Goal: Find specific page/section: Find specific page/section

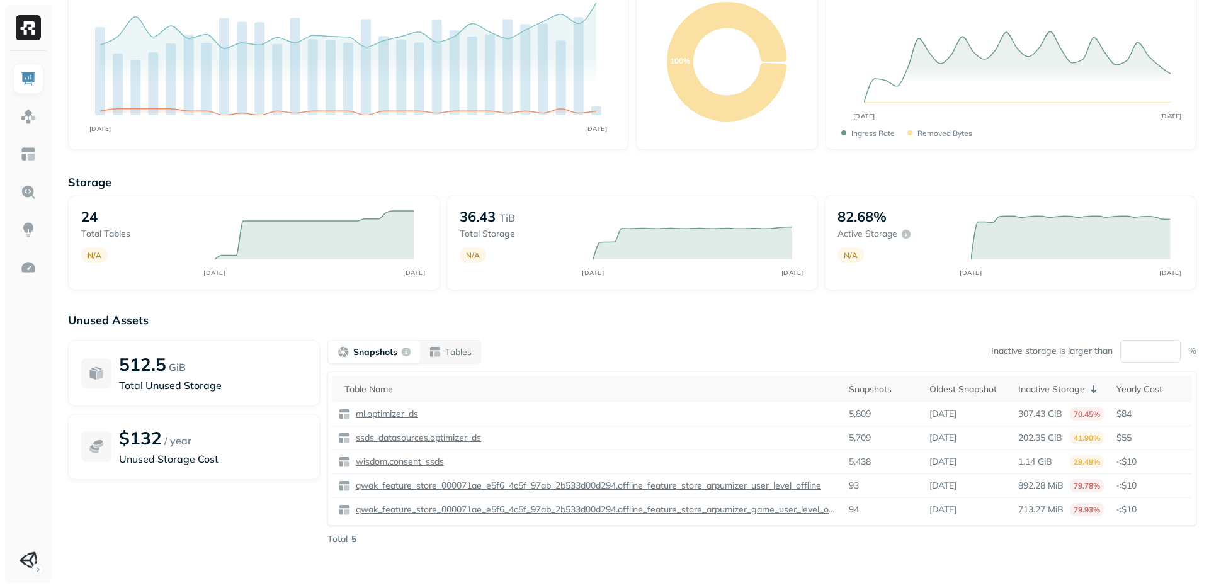
scroll to position [113, 0]
drag, startPoint x: 846, startPoint y: 412, endPoint x: 877, endPoint y: 412, distance: 31.5
click at [877, 412] on tr "ml.optimizer_ds 5,809 [DATE] 307.43 GiB 70.45% $84" at bounding box center [762, 414] width 860 height 24
click at [148, 459] on p "Unused Storage Cost" at bounding box center [213, 458] width 188 height 15
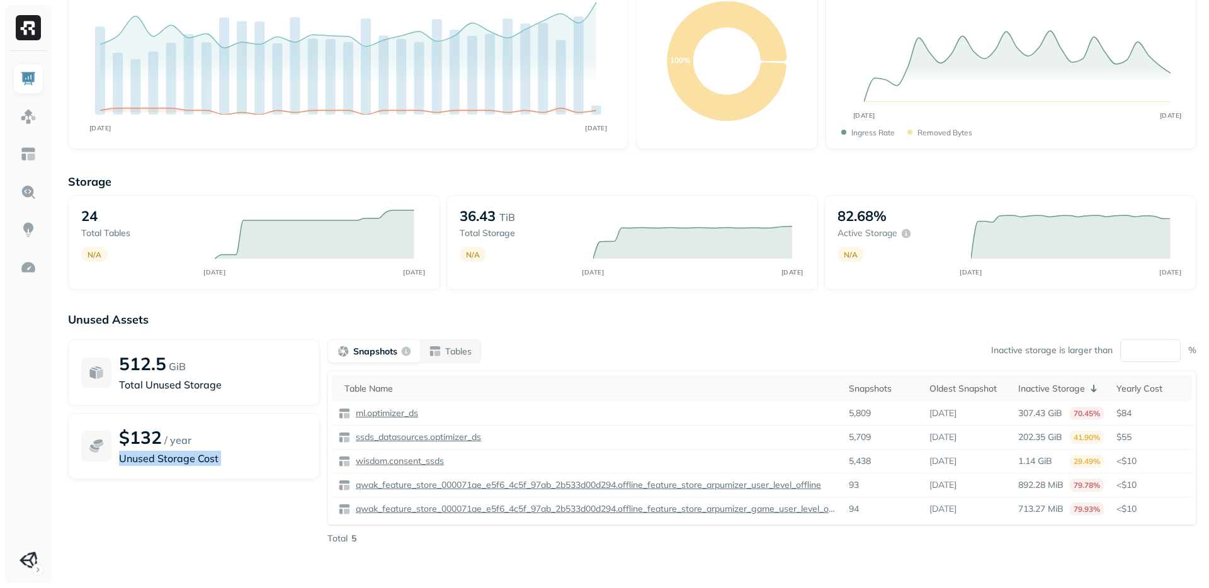
click at [148, 459] on p "Unused Storage Cost" at bounding box center [213, 458] width 188 height 15
click at [145, 504] on div "512.5 GiB Total Unused Storage $132 / year Unused Storage Cost" at bounding box center [194, 441] width 252 height 205
drag, startPoint x: 193, startPoint y: 442, endPoint x: 125, endPoint y: 438, distance: 68.1
click at [125, 438] on div "$132 / year" at bounding box center [213, 437] width 188 height 22
click at [144, 487] on div "512.5 GiB Total Unused Storage $132 / year Unused Storage Cost" at bounding box center [194, 441] width 252 height 205
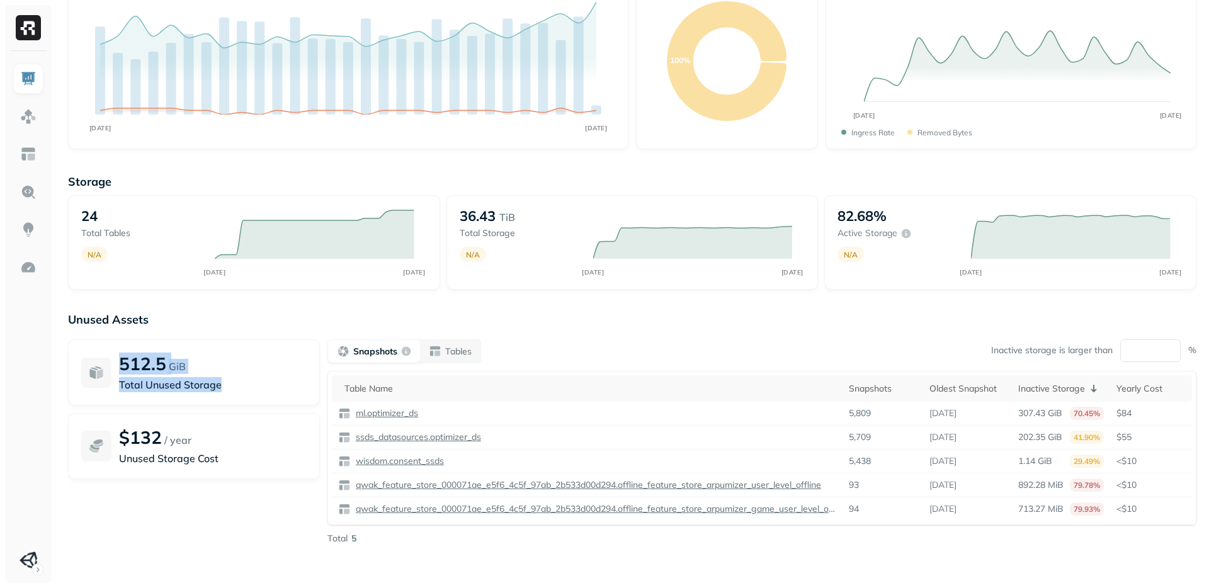
drag, startPoint x: 237, startPoint y: 389, endPoint x: 106, endPoint y: 356, distance: 135.2
click at [106, 356] on div "512.5 GiB Total Unused Storage" at bounding box center [194, 372] width 252 height 66
click at [175, 492] on div "512.5 GiB Total Unused Storage $132 / year Unused Storage Cost" at bounding box center [194, 441] width 252 height 205
click at [456, 350] on p "Tables" at bounding box center [458, 352] width 26 height 12
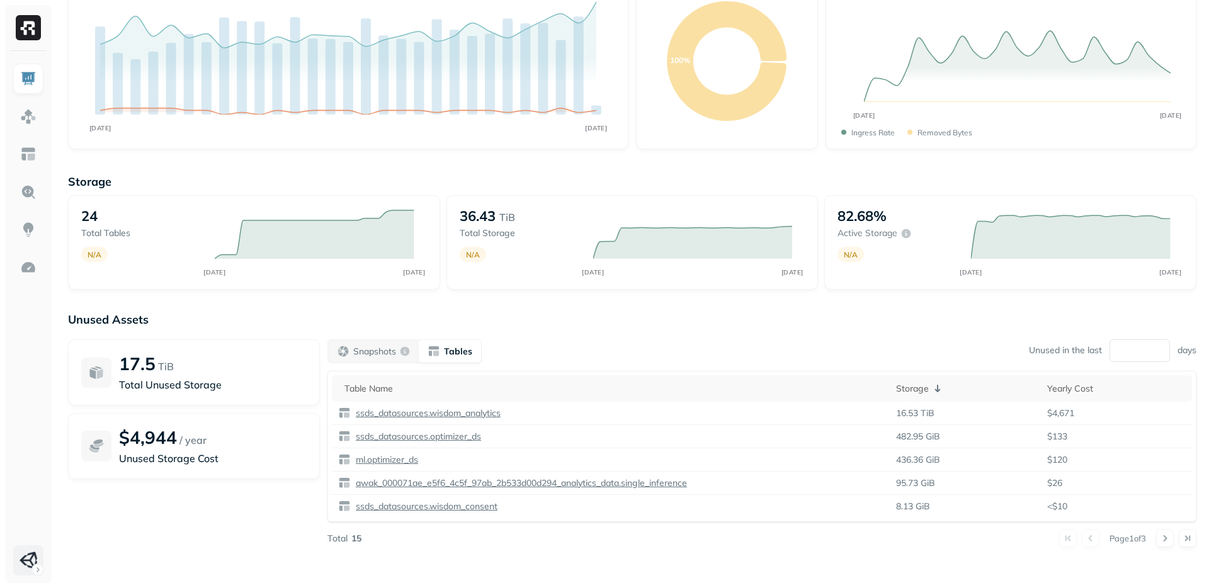
click at [31, 559] on html "Dashboard Last week Query Performance AUG [DATE] Queries 14,354 P90 Duration 37…" at bounding box center [604, 237] width 1209 height 701
click at [14, 328] on html "Dashboard Last week Query Performance AUG [DATE] Queries 14,354 P90 Duration 37…" at bounding box center [604, 237] width 1209 height 701
drag, startPoint x: 218, startPoint y: 383, endPoint x: 135, endPoint y: 362, distance: 85.1
click at [135, 362] on div "17.5 TiB Total Unused Storage" at bounding box center [213, 373] width 188 height 40
click at [135, 362] on p "17.5" at bounding box center [137, 364] width 37 height 22
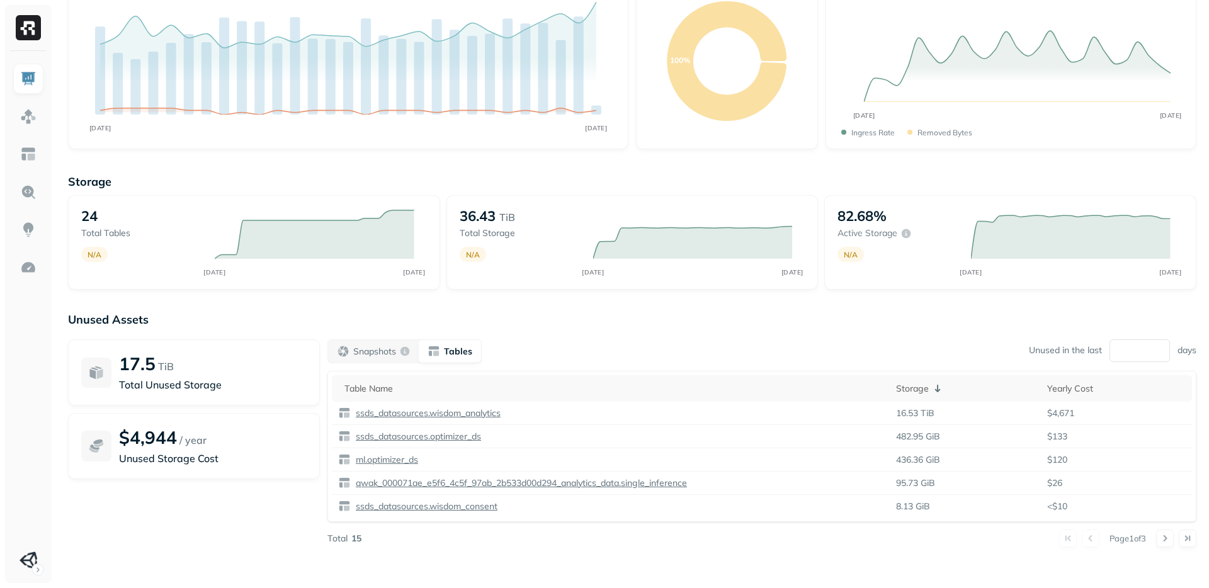
click at [91, 362] on div at bounding box center [96, 373] width 30 height 30
click at [173, 362] on p "TiB" at bounding box center [166, 366] width 16 height 15
click at [217, 372] on div "17.5 TiB" at bounding box center [213, 364] width 188 height 22
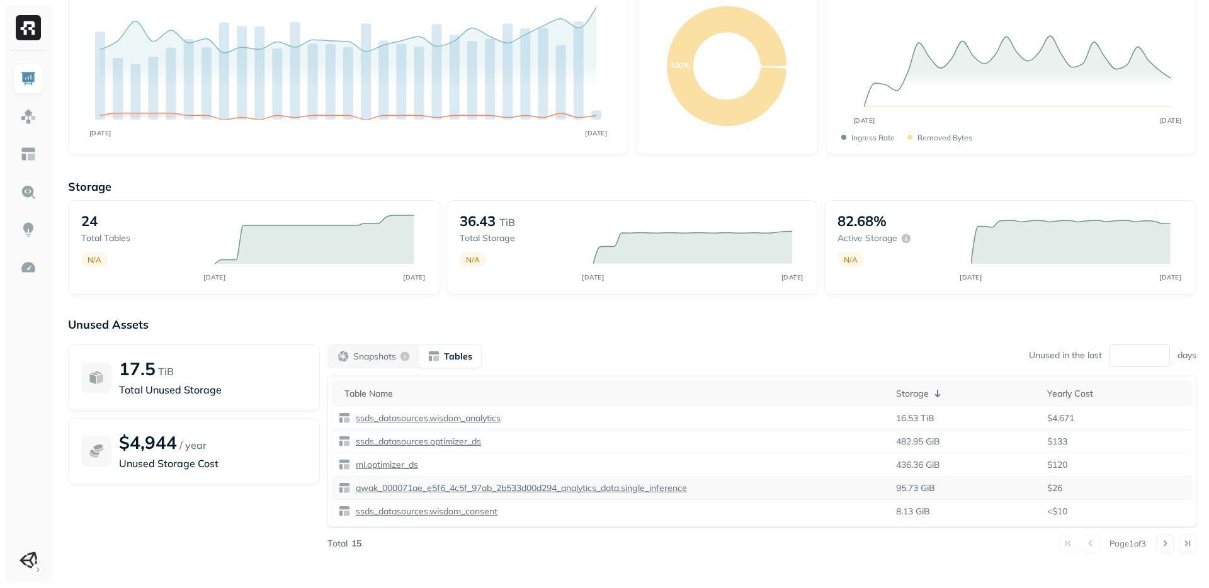
scroll to position [107, 0]
click at [450, 355] on p "Tables" at bounding box center [458, 357] width 28 height 12
click at [378, 356] on p "Snapshots" at bounding box center [374, 357] width 43 height 12
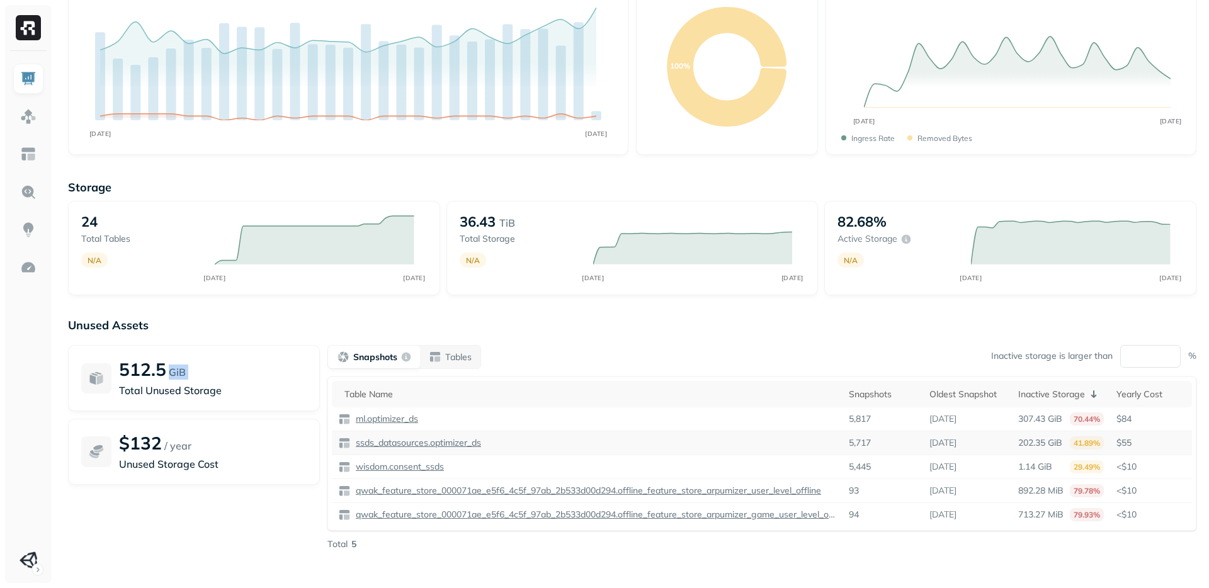
scroll to position [113, 0]
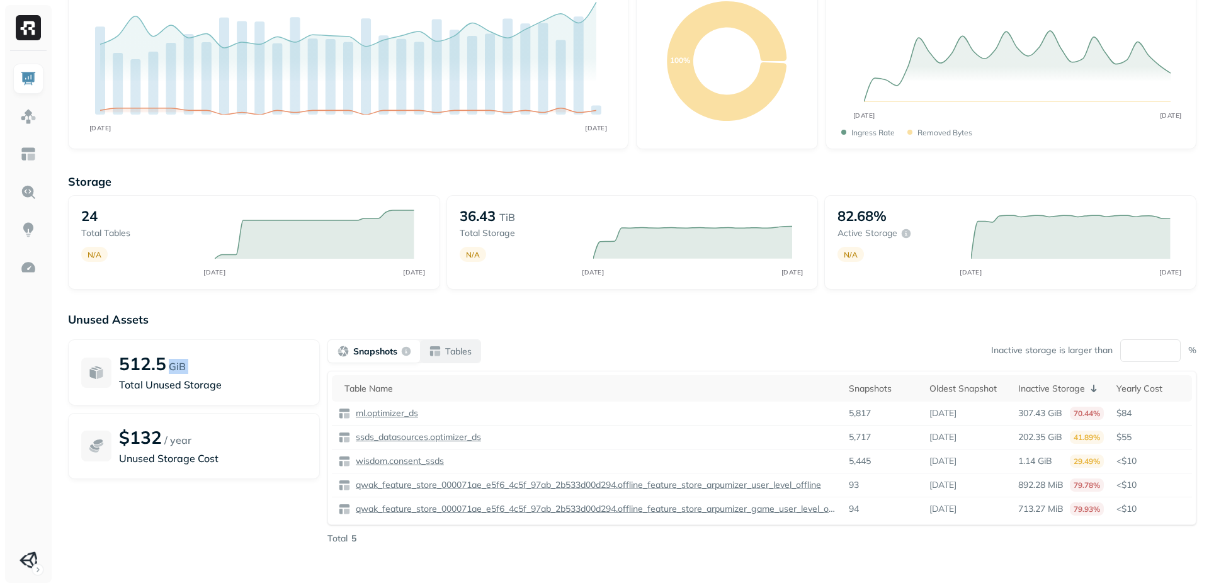
click at [445, 357] on div "Tables" at bounding box center [450, 351] width 43 height 13
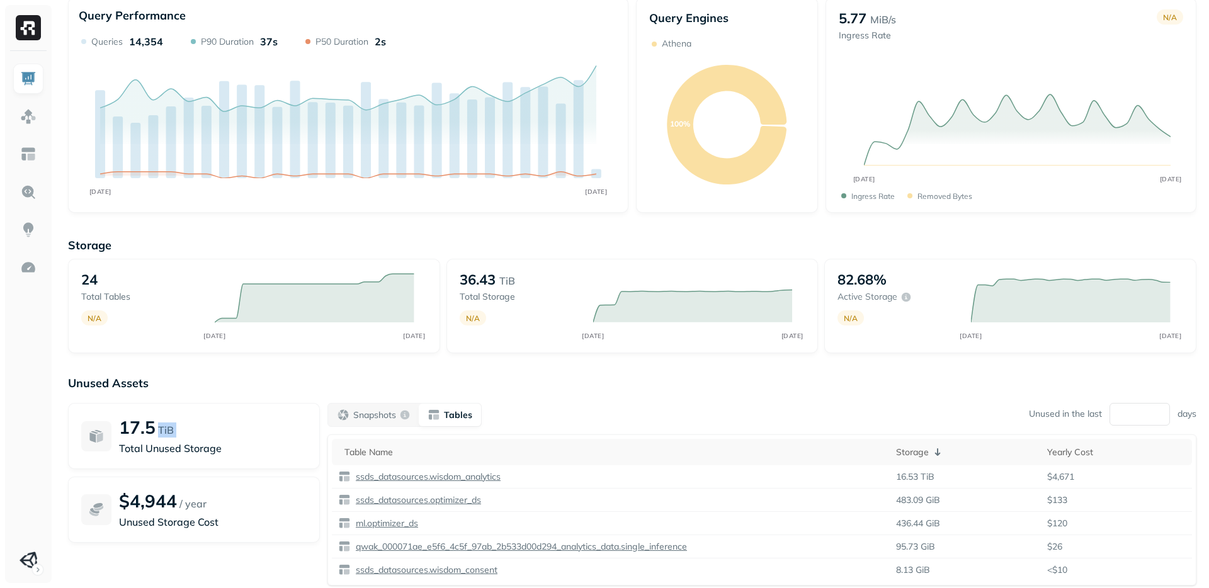
scroll to position [0, 0]
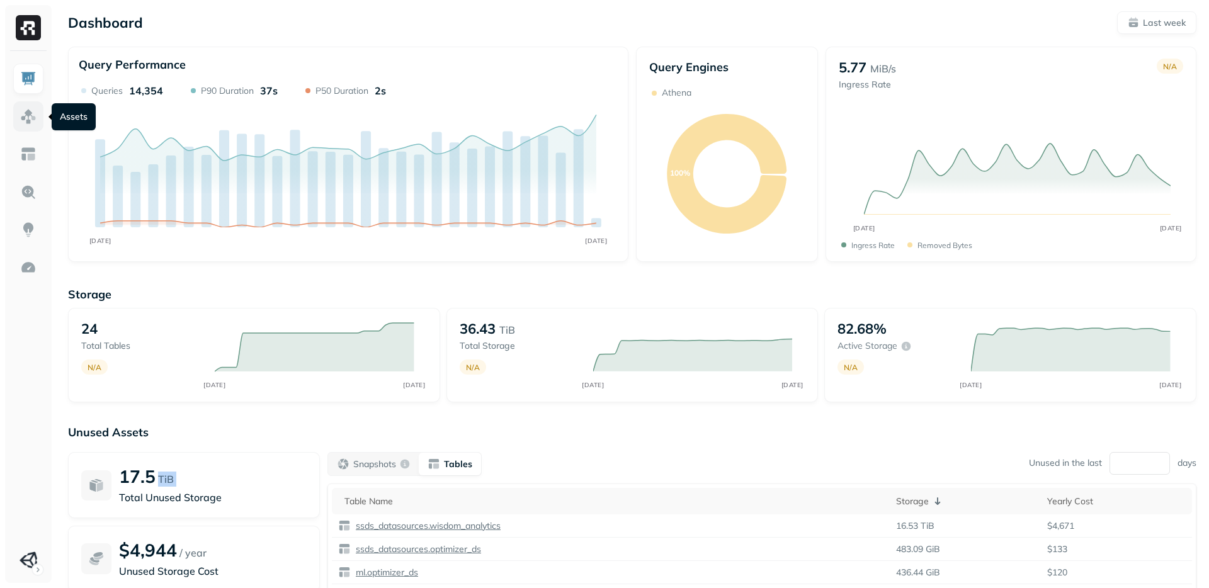
click at [23, 113] on img at bounding box center [28, 116] width 16 height 16
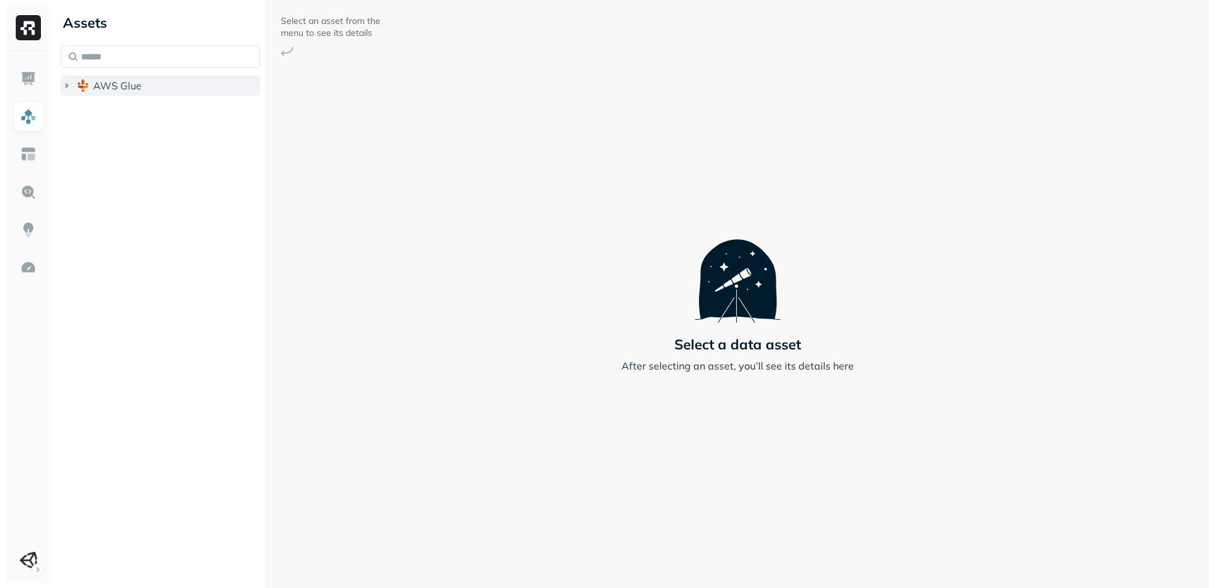
click at [67, 84] on icon "button" at bounding box center [66, 85] width 13 height 13
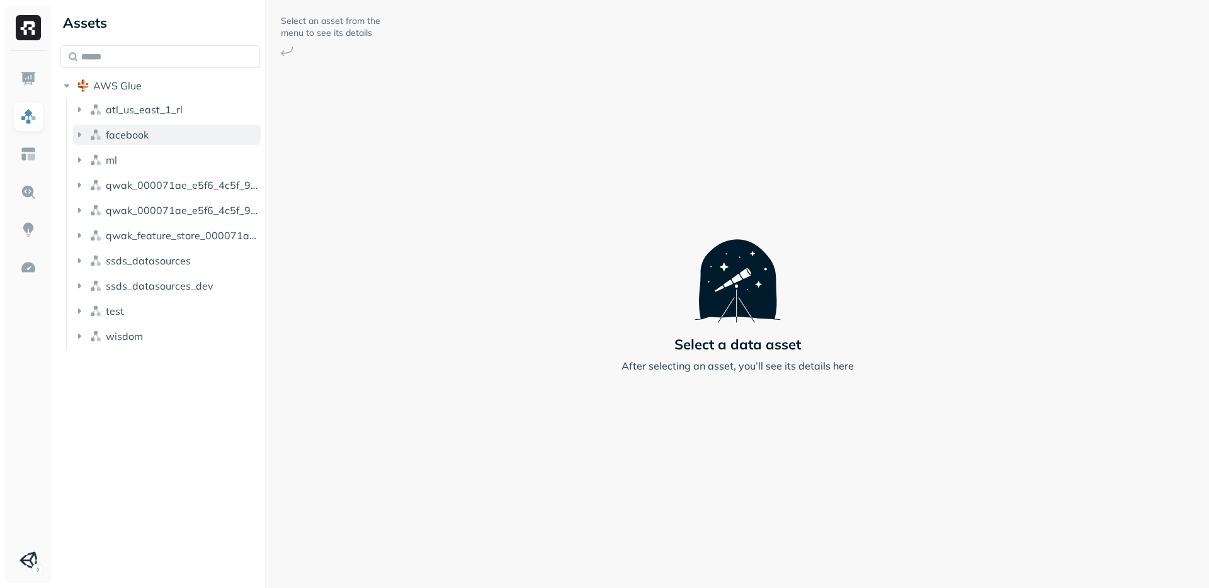
click at [77, 133] on icon "button" at bounding box center [79, 134] width 13 height 13
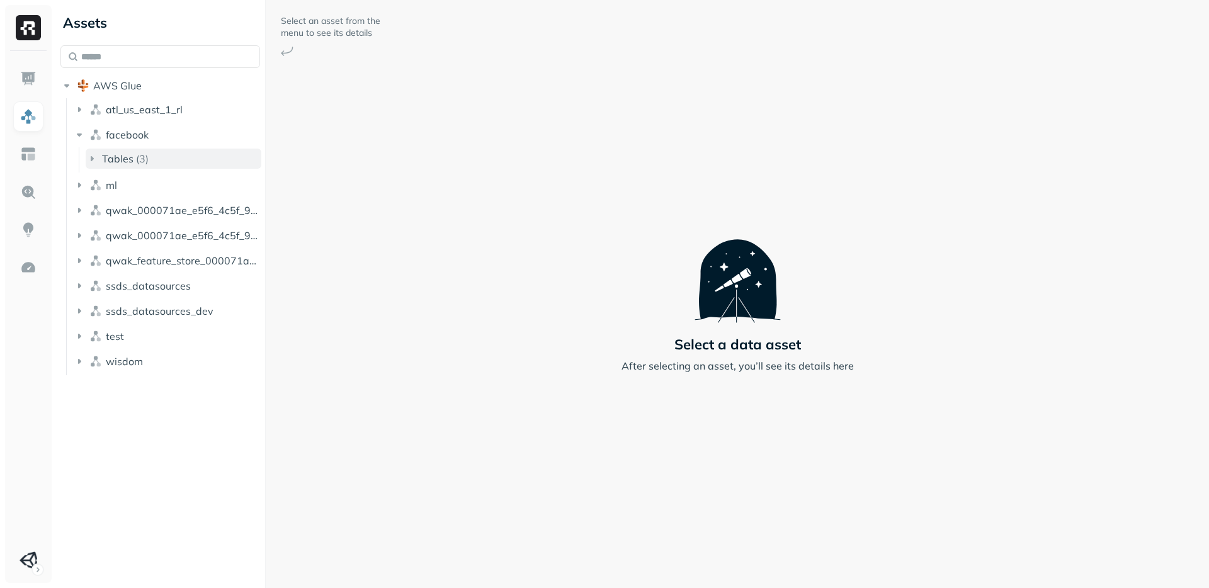
click at [91, 159] on icon "button" at bounding box center [92, 158] width 3 height 5
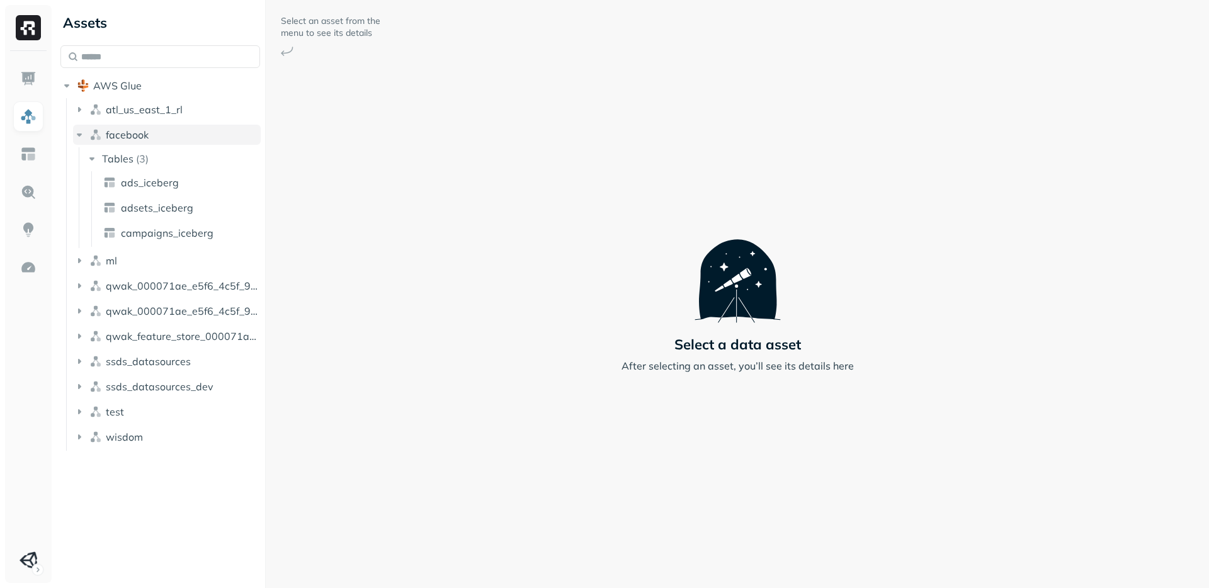
click at [79, 133] on icon "button" at bounding box center [79, 134] width 13 height 13
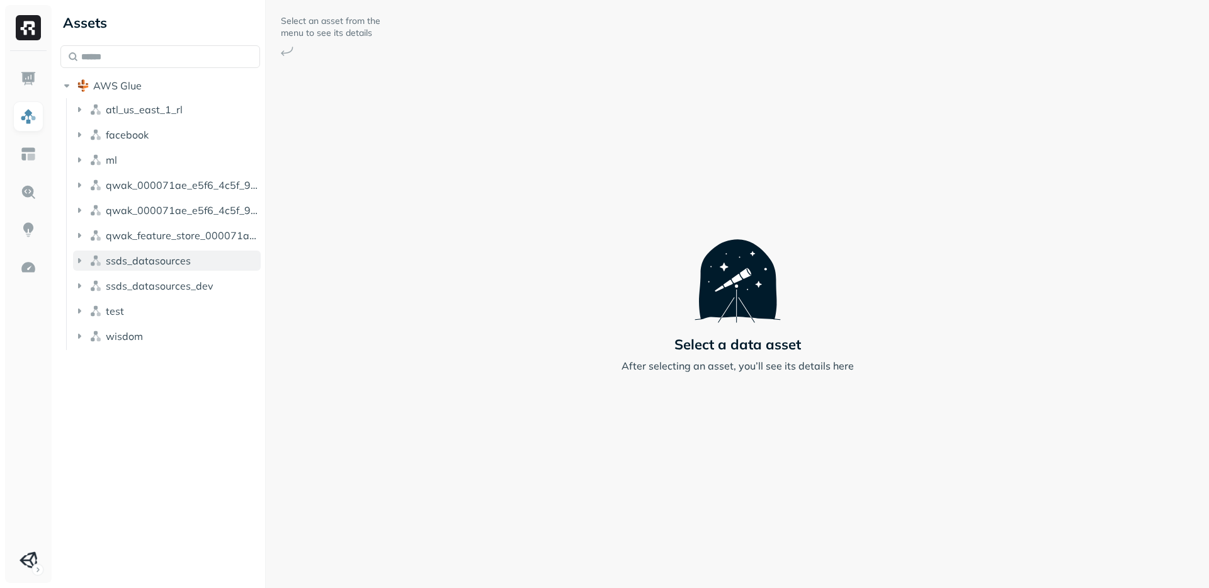
click at [79, 263] on icon "button" at bounding box center [79, 260] width 13 height 13
click at [90, 283] on icon "button" at bounding box center [92, 284] width 13 height 13
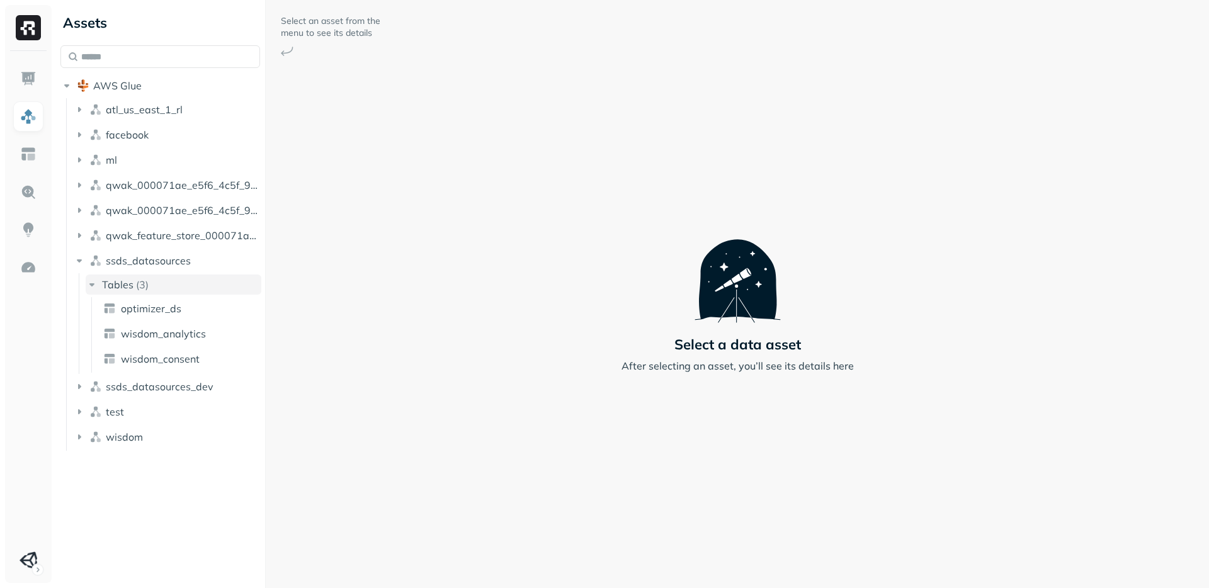
click at [90, 283] on icon "button" at bounding box center [91, 284] width 5 height 3
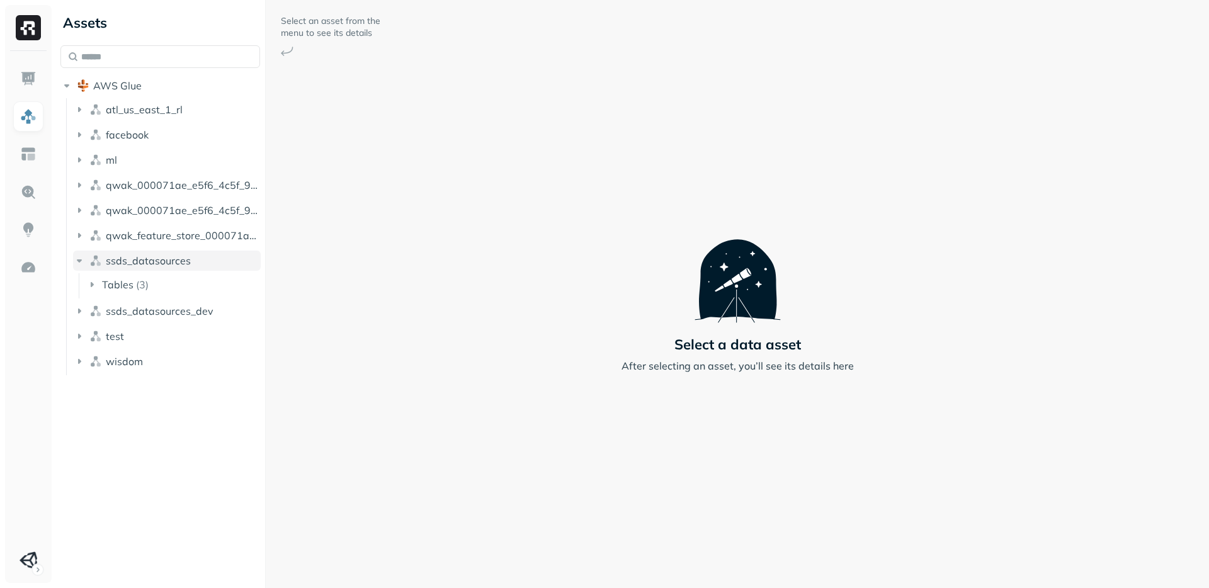
click at [77, 263] on icon "button" at bounding box center [79, 260] width 13 height 13
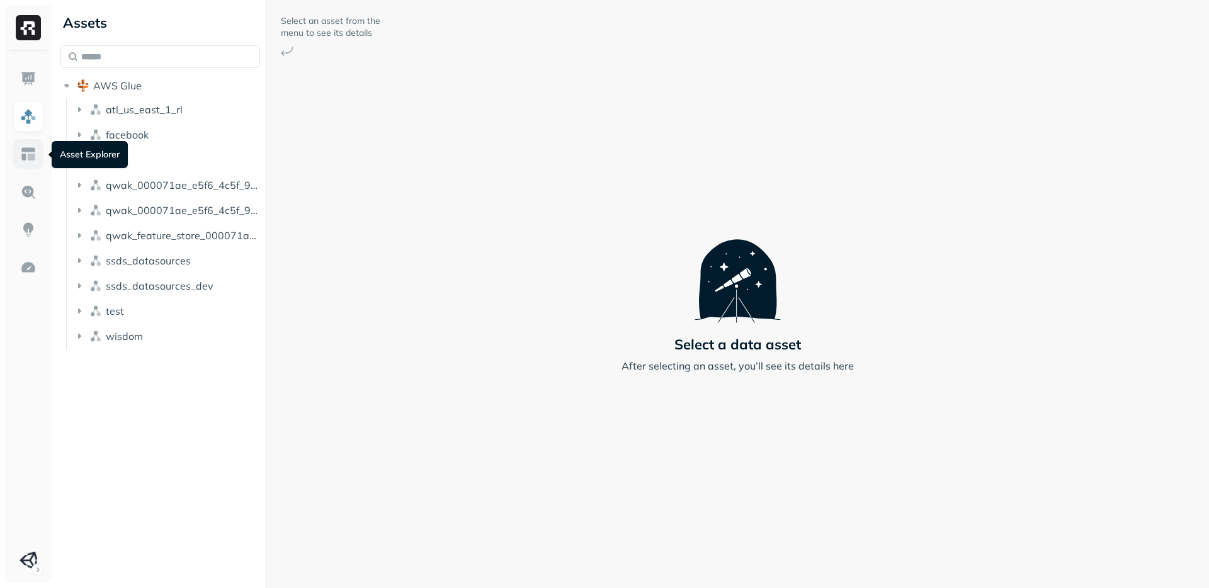
click at [32, 151] on img at bounding box center [28, 154] width 16 height 16
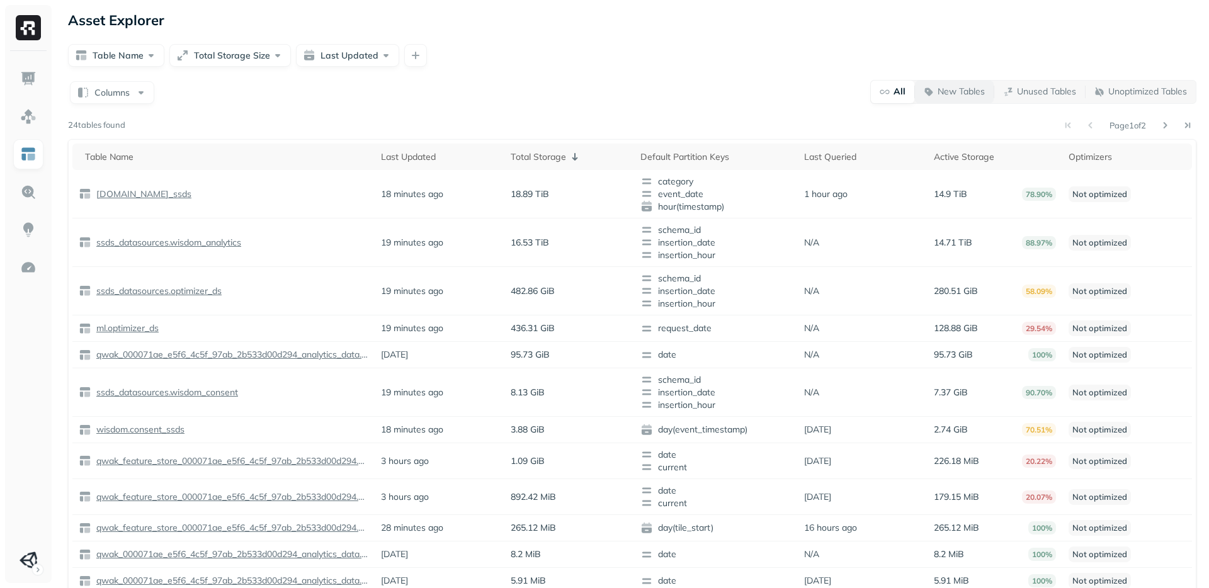
click at [946, 94] on p "New Tables" at bounding box center [961, 92] width 47 height 12
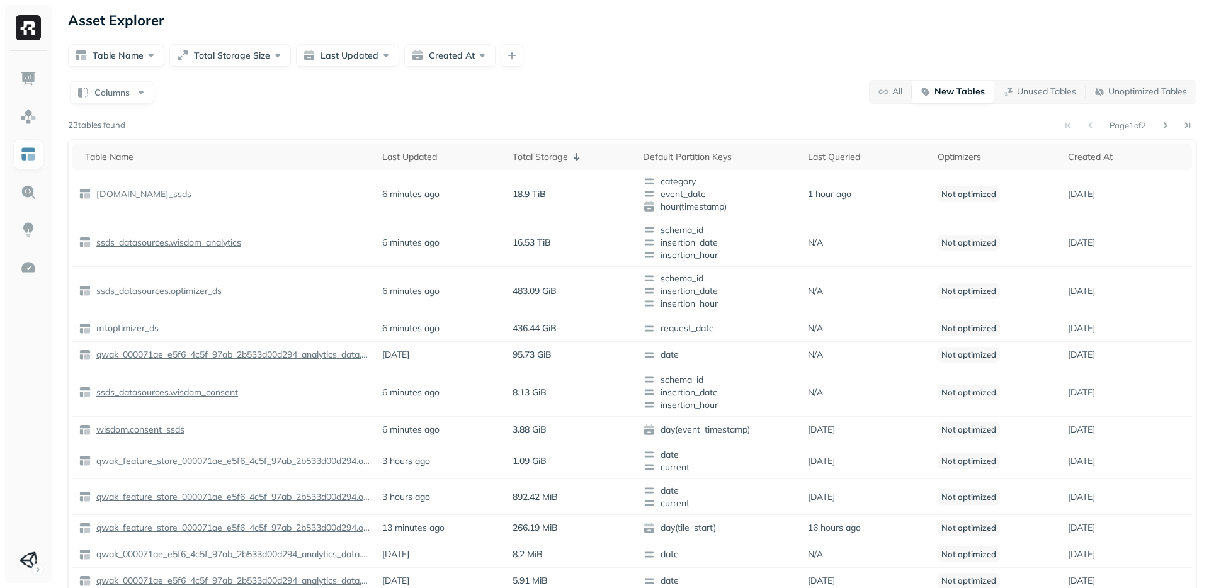
click at [946, 94] on p "New Tables" at bounding box center [959, 92] width 50 height 12
click at [1043, 93] on p "Unused Tables" at bounding box center [1046, 92] width 59 height 12
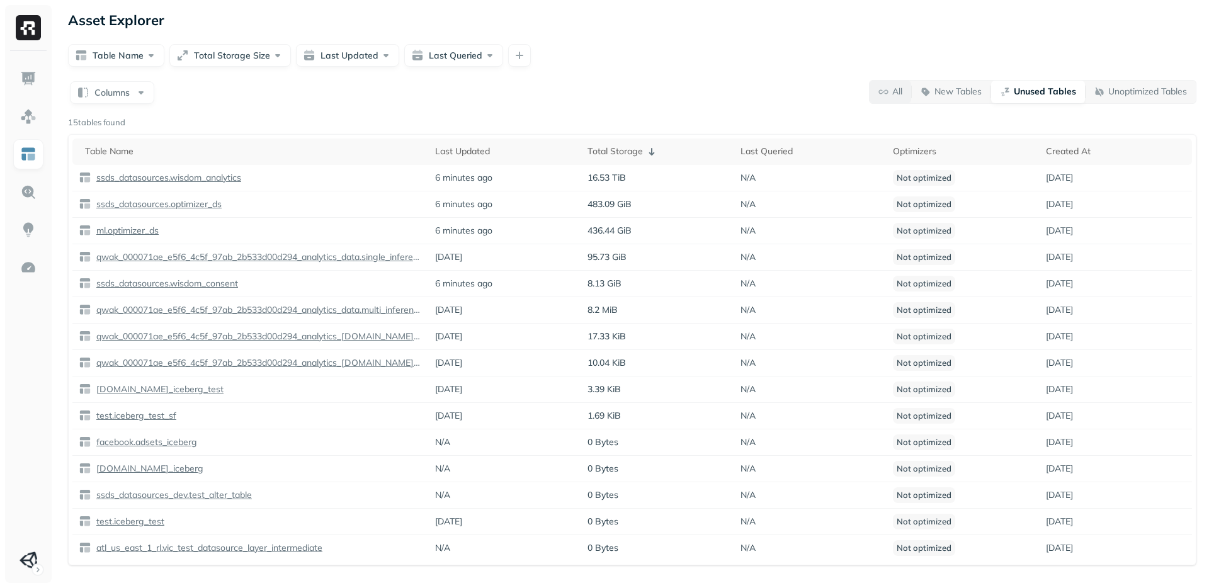
click at [879, 89] on span "All" at bounding box center [890, 92] width 24 height 12
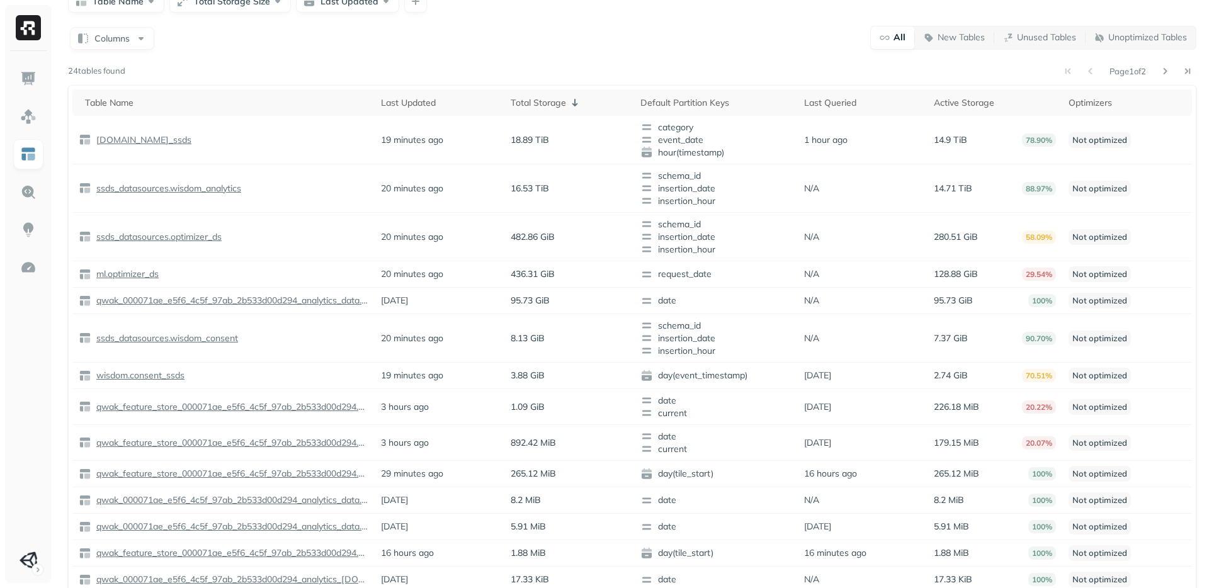
scroll to position [137, 0]
